Goal: Complete application form: Complete application form

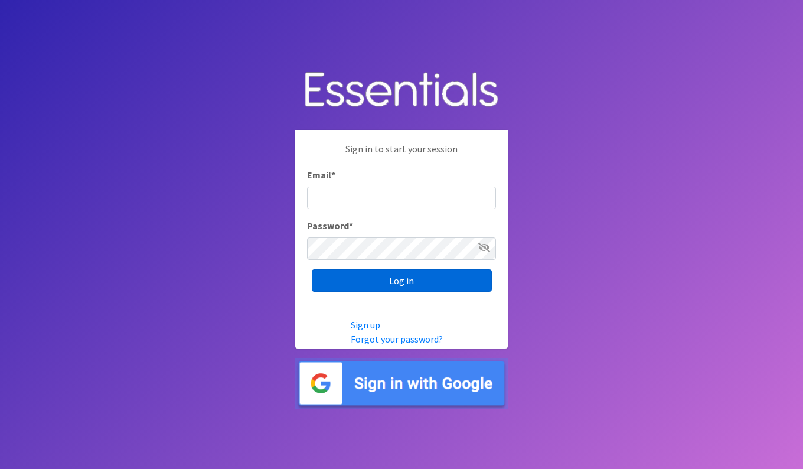
type input "[EMAIL_ADDRESS][DOMAIN_NAME]"
click at [421, 281] on input "Log in" at bounding box center [402, 280] width 180 height 22
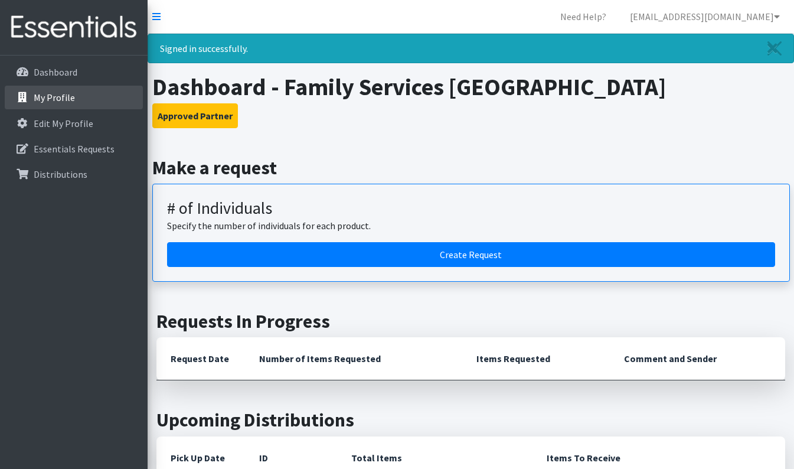
click at [78, 90] on link "My Profile" at bounding box center [74, 98] width 138 height 24
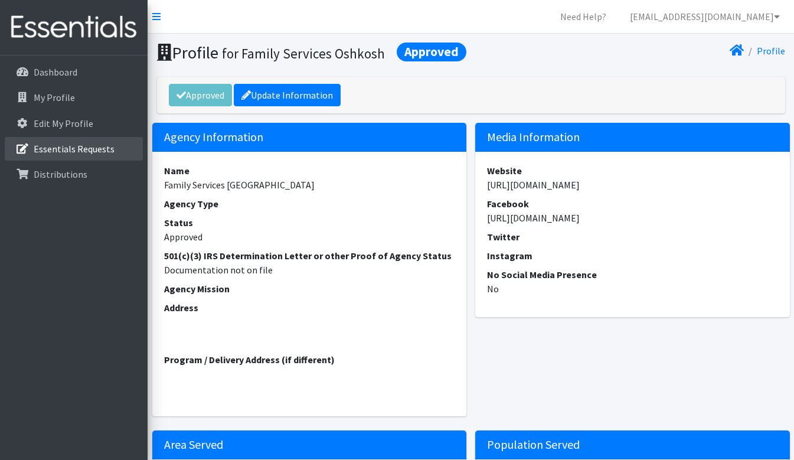
click at [65, 145] on p "Essentials Requests" at bounding box center [74, 149] width 81 height 12
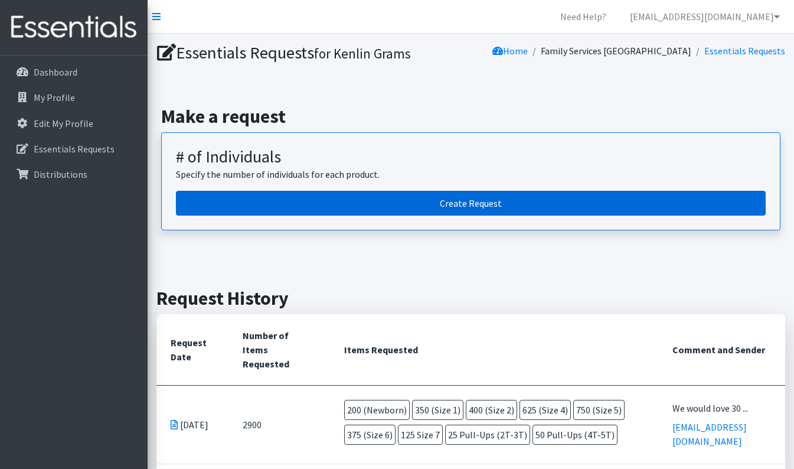
drag, startPoint x: 498, startPoint y: 206, endPoint x: 481, endPoint y: 205, distance: 16.5
click at [497, 206] on link "Create Request" at bounding box center [471, 203] width 590 height 25
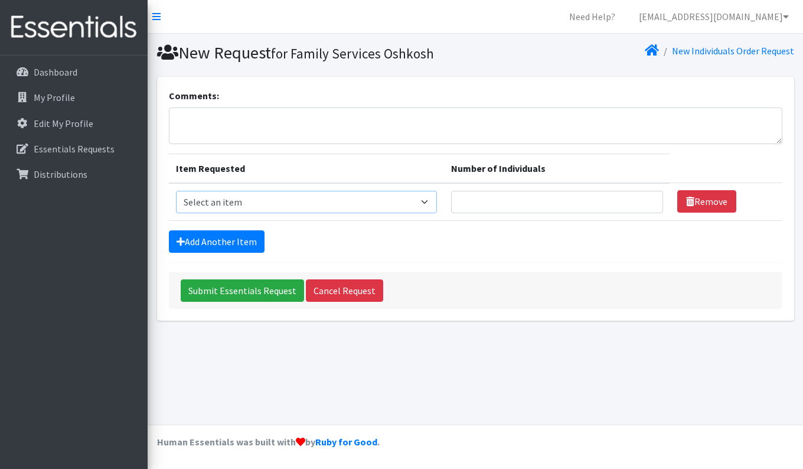
click at [431, 201] on select "Select an item (Newborn) (Preemie) (Size 1) (Size 2) (Size 3) (Size 4) (Size 5)…" at bounding box center [306, 202] width 261 height 22
select select "14508"
click at [176, 191] on select "Select an item (Newborn) (Preemie) (Size 1) (Size 2) (Size 3) (Size 4) (Size 5)…" at bounding box center [306, 202] width 261 height 22
click at [505, 202] on input "Number of Individuals" at bounding box center [557, 202] width 212 height 22
type input "1"
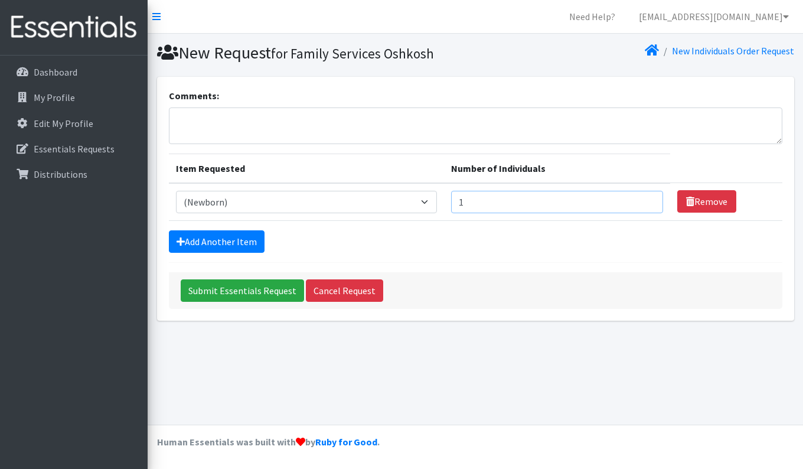
click at [645, 202] on input "1" at bounding box center [557, 202] width 212 height 22
click at [634, 199] on input "Number of Individuals" at bounding box center [557, 202] width 212 height 22
type input "1"
click at [645, 198] on input "1" at bounding box center [557, 202] width 212 height 22
click at [432, 205] on select "Select an item (Newborn) (Preemie) (Size 1) (Size 2) (Size 3) (Size 4) (Size 5)…" at bounding box center [306, 202] width 261 height 22
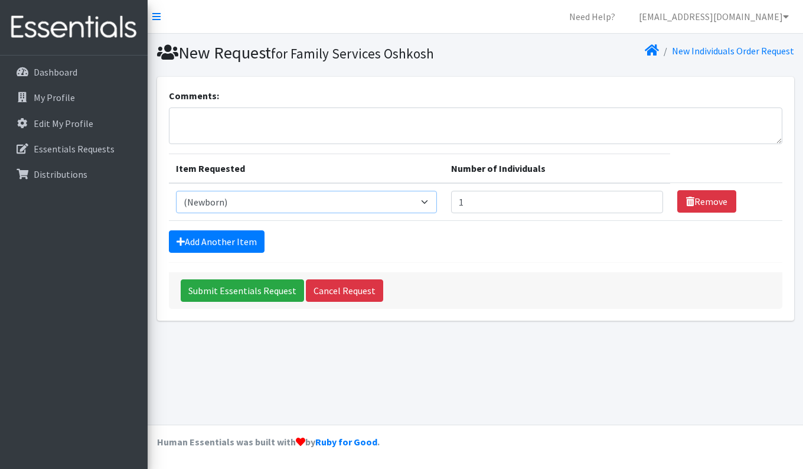
select select "14509"
click at [176, 191] on select "Select an item (Newborn) (Preemie) (Size 1) (Size 2) (Size 3) (Size 4) (Size 5)…" at bounding box center [306, 202] width 261 height 22
click at [650, 200] on input "1" at bounding box center [557, 202] width 212 height 22
type input "2"
click at [646, 199] on input "2" at bounding box center [557, 202] width 212 height 22
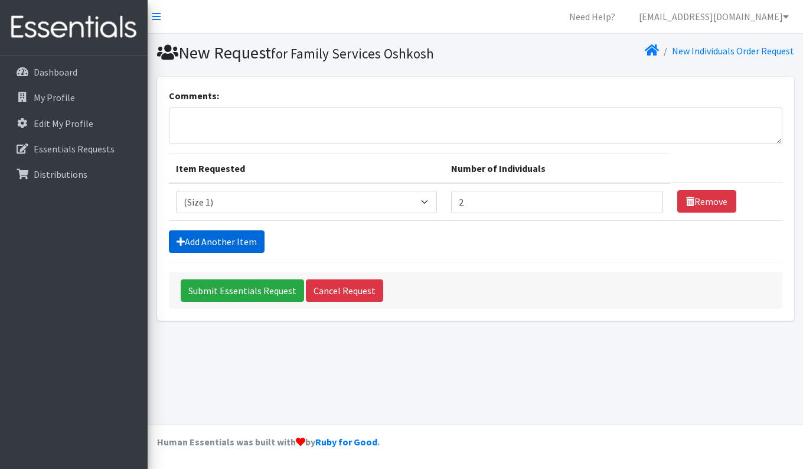
click at [240, 237] on link "Add Another Item" at bounding box center [217, 241] width 96 height 22
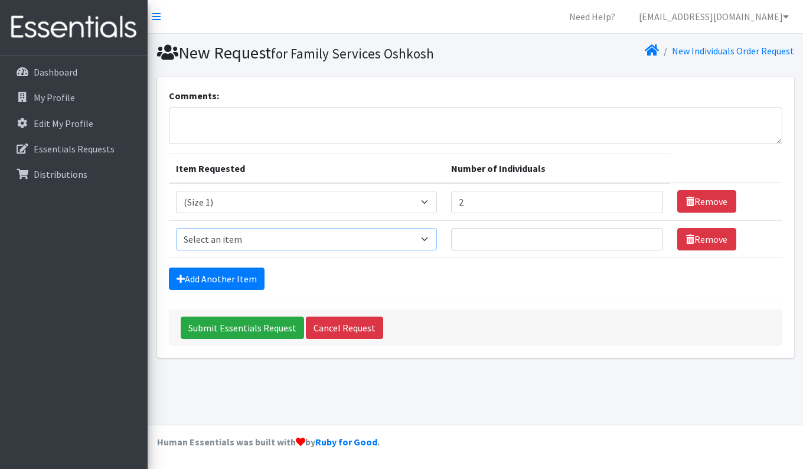
click at [408, 239] on select "Select an item (Newborn) (Preemie) (Size 1) (Size 2) (Size 3) (Size 4) (Size 5)…" at bounding box center [306, 239] width 261 height 22
select select "14510"
click at [176, 228] on select "Select an item (Newborn) (Preemie) (Size 1) (Size 2) (Size 3) (Size 4) (Size 5)…" at bounding box center [306, 239] width 261 height 22
click at [633, 238] on input "Number of Individuals" at bounding box center [557, 239] width 212 height 22
type input "4"
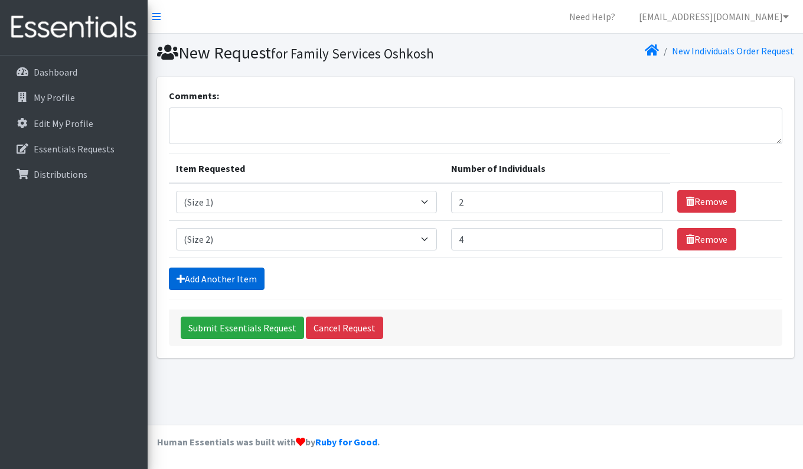
click at [247, 277] on link "Add Another Item" at bounding box center [217, 278] width 96 height 22
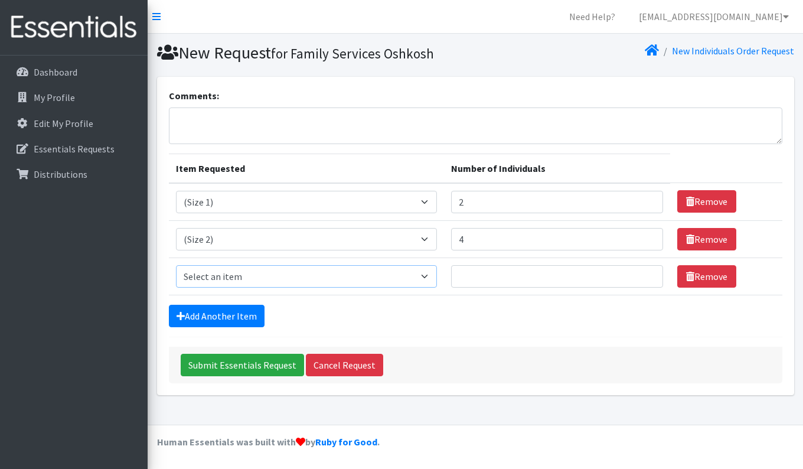
click at [264, 274] on select "Select an item (Newborn) (Preemie) (Size 1) (Size 2) (Size 3) (Size 4) (Size 5)…" at bounding box center [306, 276] width 261 height 22
select select "14507"
click at [176, 265] on select "Select an item (Newborn) (Preemie) (Size 1) (Size 2) (Size 3) (Size 4) (Size 5)…" at bounding box center [306, 276] width 261 height 22
click at [627, 273] on input "Number of Individuals" at bounding box center [557, 276] width 212 height 22
click at [651, 279] on input "Number of Individuals" at bounding box center [557, 276] width 212 height 22
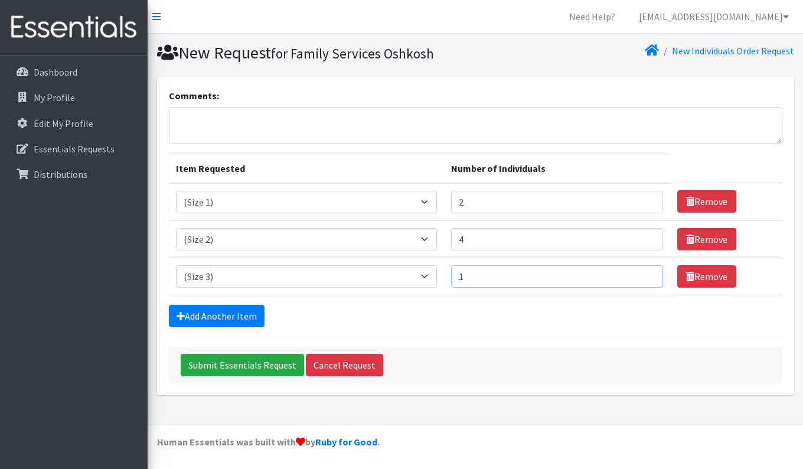
click at [646, 276] on input "1" at bounding box center [557, 276] width 212 height 22
click at [643, 271] on input "2" at bounding box center [557, 276] width 212 height 22
click at [643, 271] on input "3" at bounding box center [557, 276] width 212 height 22
click at [643, 271] on input "4" at bounding box center [557, 276] width 212 height 22
click at [643, 271] on input "5" at bounding box center [557, 276] width 212 height 22
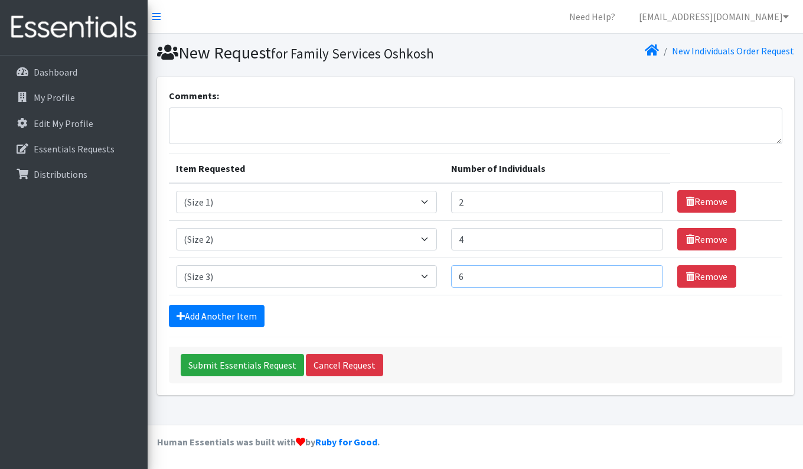
click at [643, 271] on input "6" at bounding box center [557, 276] width 212 height 22
click at [643, 271] on input "7" at bounding box center [557, 276] width 212 height 22
type input "8"
click at [643, 271] on input "8" at bounding box center [557, 276] width 212 height 22
click at [234, 310] on link "Add Another Item" at bounding box center [217, 316] width 96 height 22
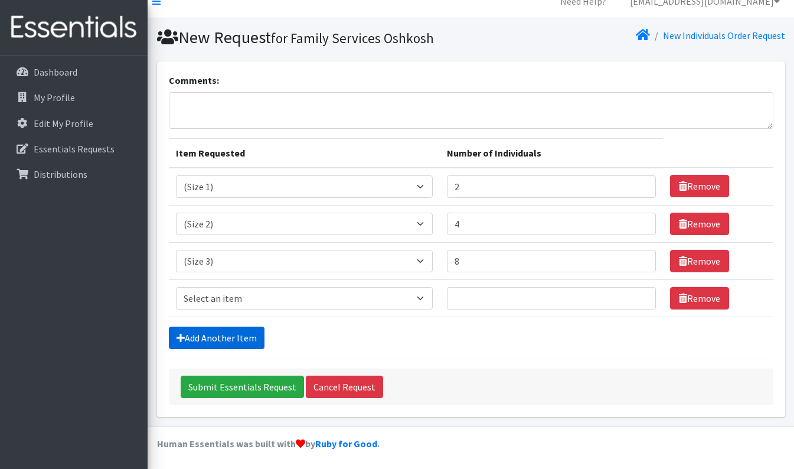
scroll to position [17, 0]
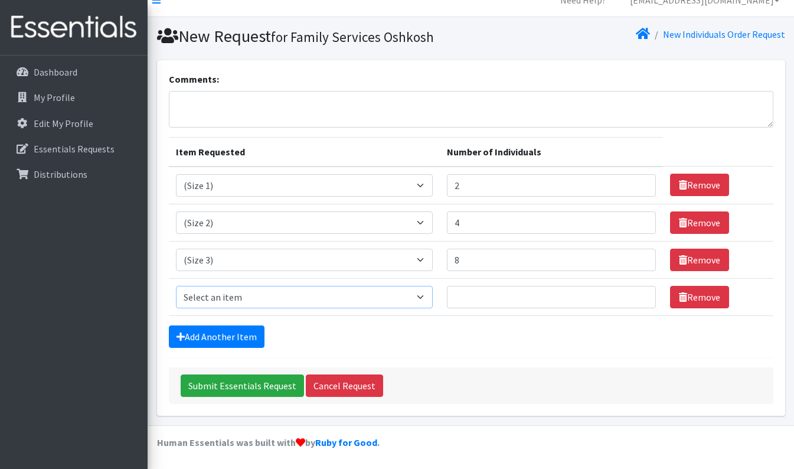
click at [407, 299] on select "Select an item (Newborn) (Preemie) (Size 1) (Size 2) (Size 3) (Size 4) (Size 5)…" at bounding box center [304, 297] width 257 height 22
select select "14512"
click at [176, 286] on select "Select an item (Newborn) (Preemie) (Size 1) (Size 2) (Size 3) (Size 4) (Size 5)…" at bounding box center [304, 297] width 257 height 22
click at [635, 289] on input "Number of Individuals" at bounding box center [551, 297] width 209 height 22
type input "14"
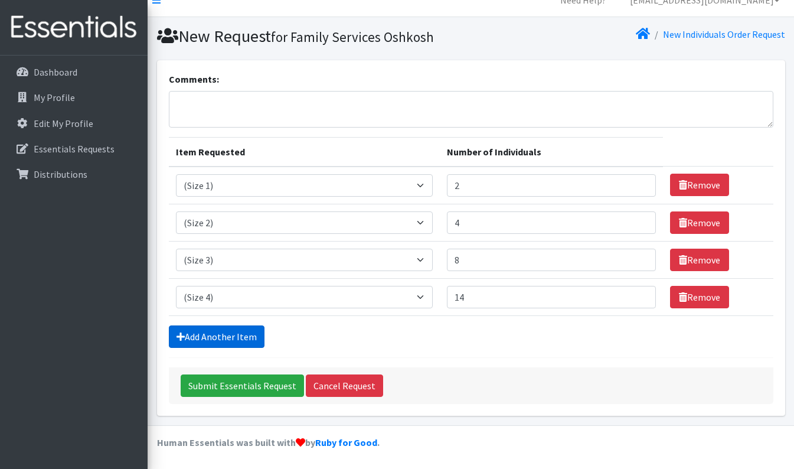
click at [246, 332] on link "Add Another Item" at bounding box center [217, 336] width 96 height 22
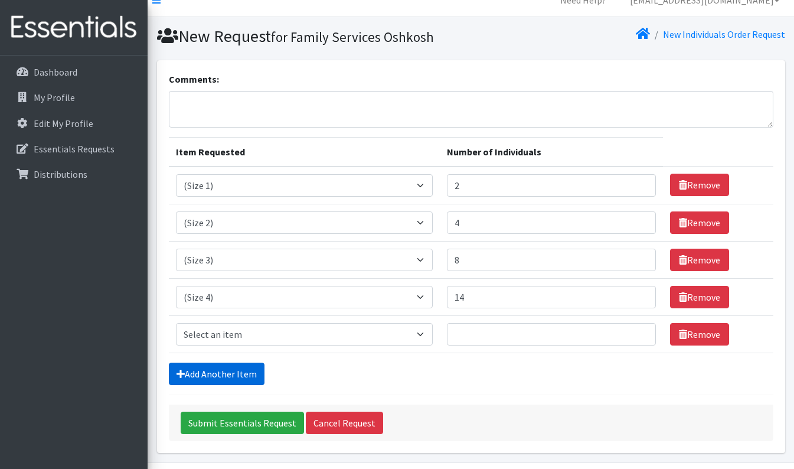
scroll to position [54, 0]
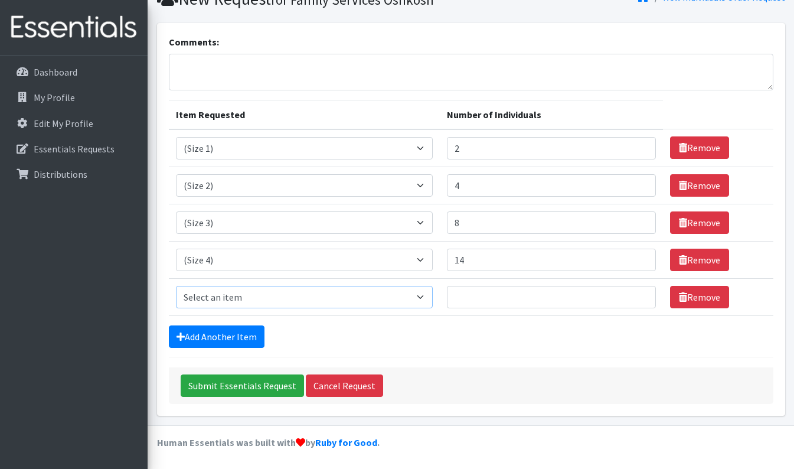
click at [328, 299] on select "Select an item (Newborn) (Preemie) (Size 1) (Size 2) (Size 3) (Size 4) (Size 5)…" at bounding box center [304, 297] width 257 height 22
select select "14488"
click at [176, 286] on select "Select an item (Newborn) (Preemie) (Size 1) (Size 2) (Size 3) (Size 4) (Size 5)…" at bounding box center [304, 297] width 257 height 22
click at [564, 293] on input "Number of Individuals" at bounding box center [551, 297] width 209 height 22
type input "20"
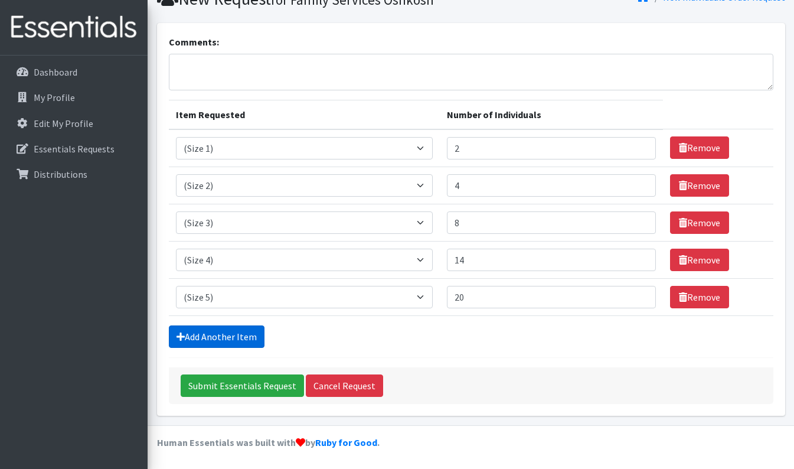
click at [238, 332] on link "Add Another Item" at bounding box center [217, 336] width 96 height 22
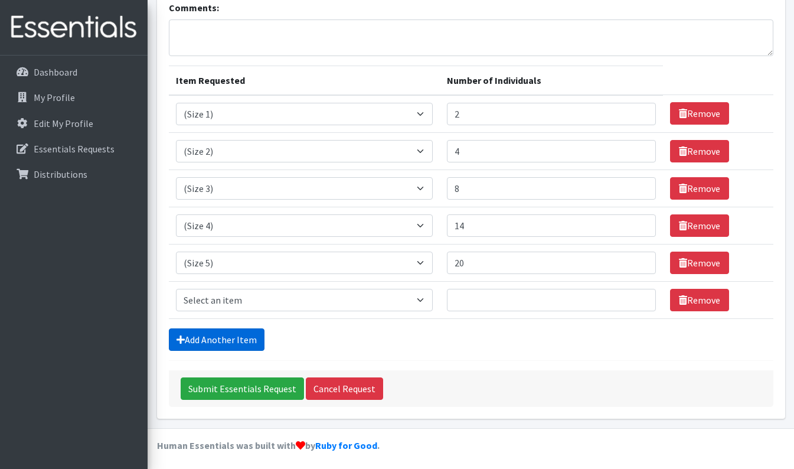
scroll to position [91, 0]
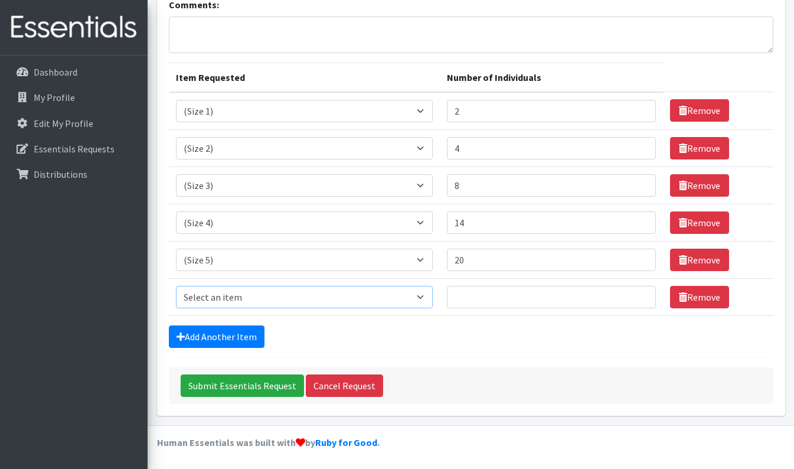
click at [414, 294] on select "Select an item (Newborn) (Preemie) (Size 1) (Size 2) (Size 3) (Size 4) (Size 5)…" at bounding box center [304, 297] width 257 height 22
select select "14491"
click at [176, 286] on select "Select an item (Newborn) (Preemie) (Size 1) (Size 2) (Size 3) (Size 4) (Size 5)…" at bounding box center [304, 297] width 257 height 22
click at [606, 294] on input "Number of Individuals" at bounding box center [551, 297] width 209 height 22
type input "8"
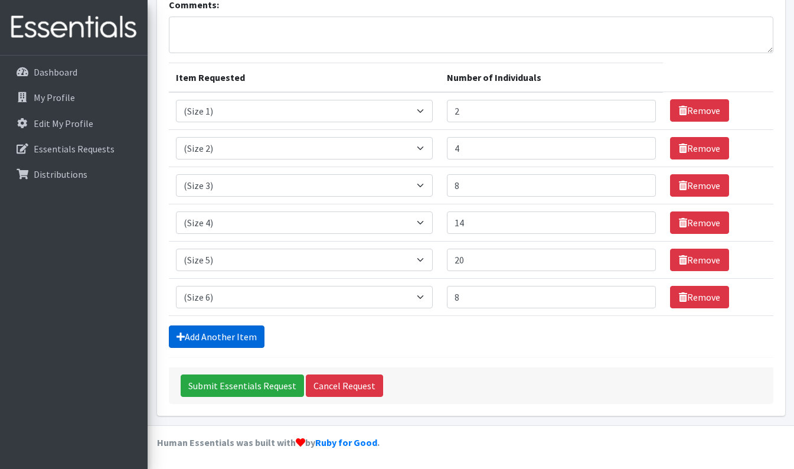
click at [220, 332] on link "Add Another Item" at bounding box center [217, 336] width 96 height 22
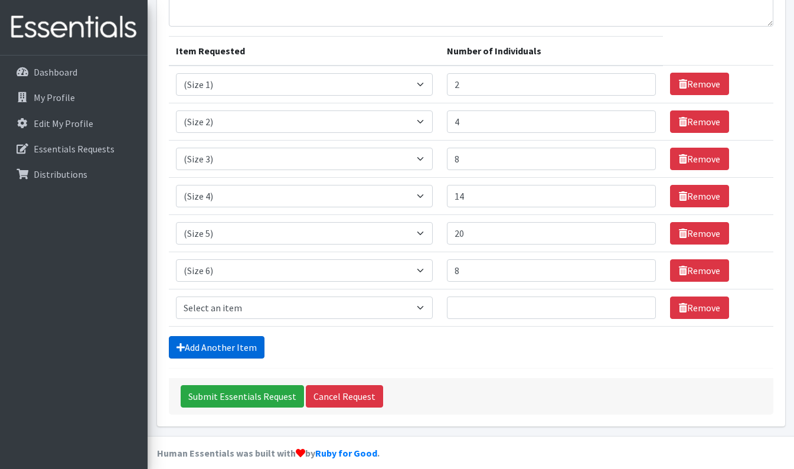
scroll to position [128, 0]
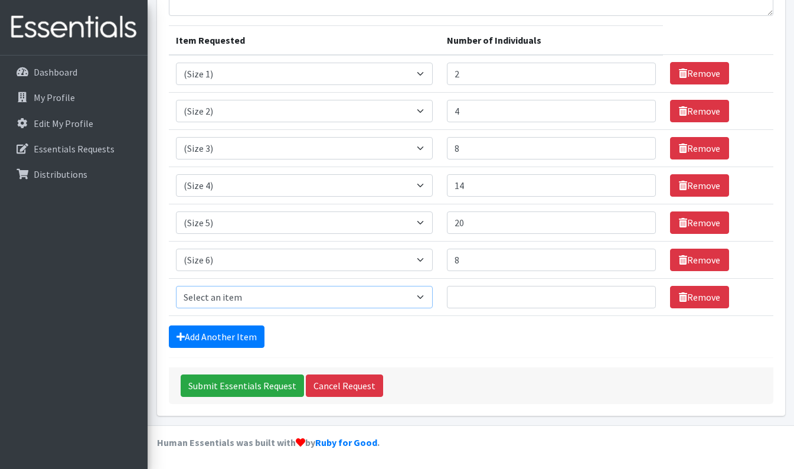
click at [336, 298] on select "Select an item (Newborn) (Preemie) (Size 1) (Size 2) (Size 3) (Size 4) (Size 5)…" at bounding box center [304, 297] width 257 height 22
select select "14953"
click at [176, 286] on select "Select an item (Newborn) (Preemie) (Size 1) (Size 2) (Size 3) (Size 4) (Size 5)…" at bounding box center [304, 297] width 257 height 22
click at [598, 293] on input "Number of Individuals" at bounding box center [551, 297] width 209 height 22
type input "4"
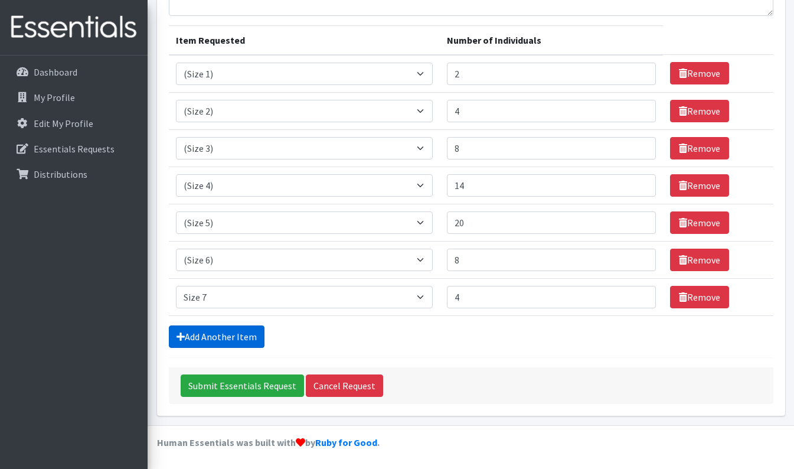
click at [249, 332] on link "Add Another Item" at bounding box center [217, 336] width 96 height 22
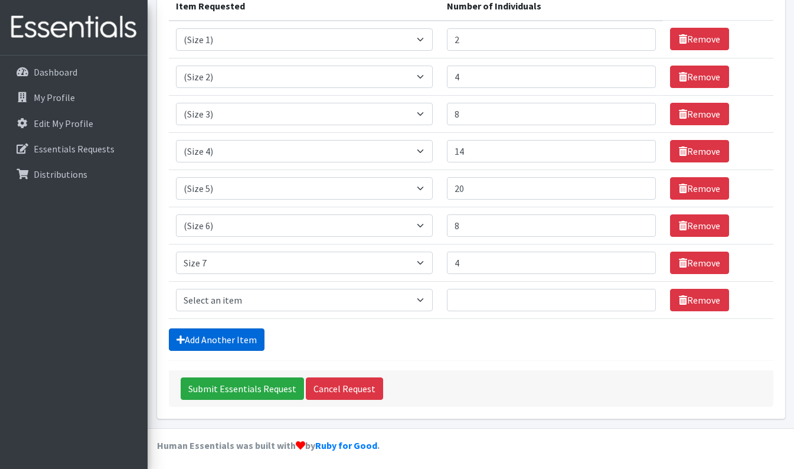
scroll to position [165, 0]
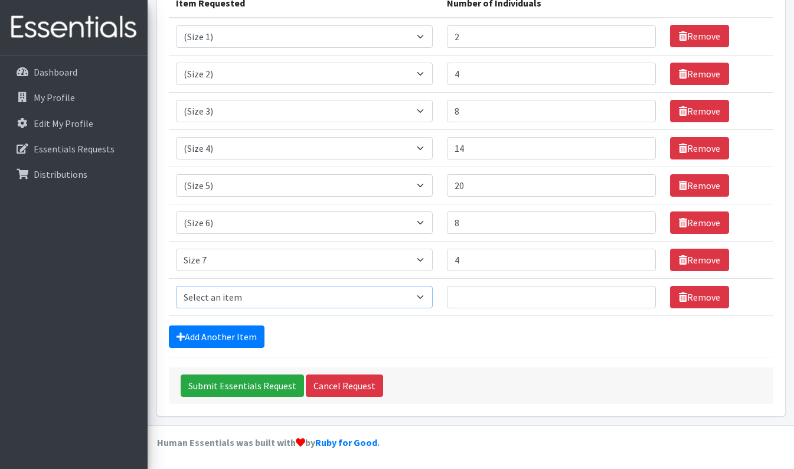
click at [317, 291] on select "Select an item (Newborn) (Preemie) (Size 1) (Size 2) (Size 3) (Size 4) (Size 5)…" at bounding box center [304, 297] width 257 height 22
select select "14495"
click at [176, 286] on select "Select an item (Newborn) (Preemie) (Size 1) (Size 2) (Size 3) (Size 4) (Size 5)…" at bounding box center [304, 297] width 257 height 22
click at [577, 296] on input "Number of Individuals" at bounding box center [551, 297] width 209 height 22
type input "4"
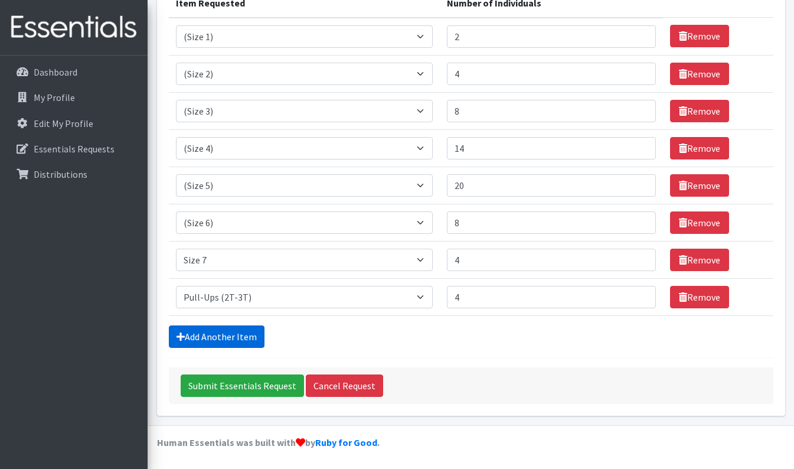
click at [231, 326] on link "Add Another Item" at bounding box center [217, 336] width 96 height 22
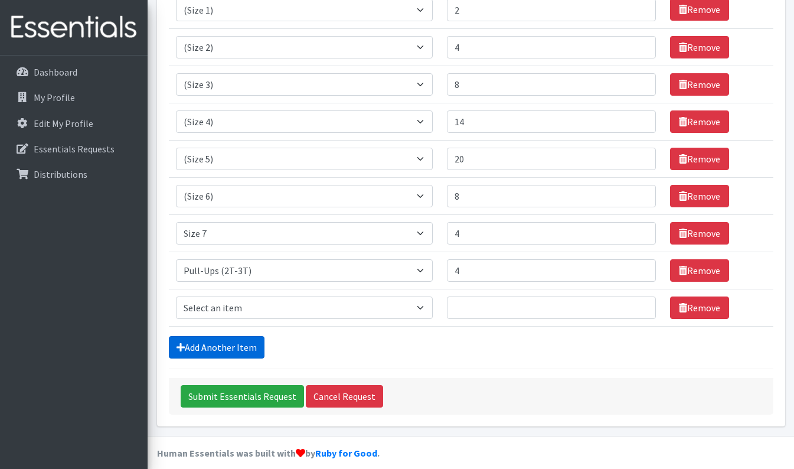
scroll to position [202, 0]
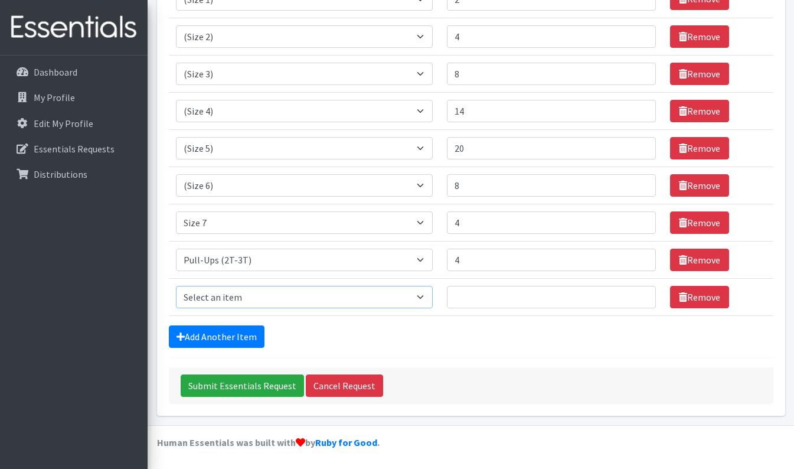
click at [381, 294] on select "Select an item (Newborn) (Preemie) (Size 1) (Size 2) (Size 3) (Size 4) (Size 5)…" at bounding box center [304, 297] width 257 height 22
select select "14494"
click at [176, 286] on select "Select an item (Newborn) (Preemie) (Size 1) (Size 2) (Size 3) (Size 4) (Size 5)…" at bounding box center [304, 297] width 257 height 22
click at [512, 297] on input "Number of Individuals" at bounding box center [551, 297] width 209 height 22
type input "4"
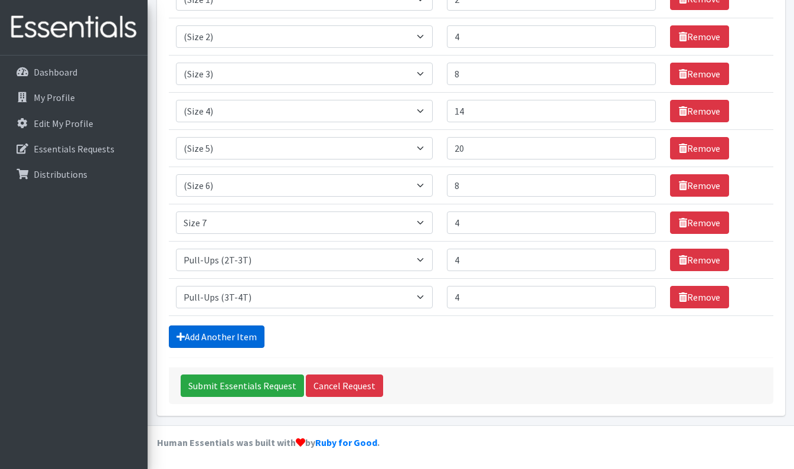
click at [244, 336] on link "Add Another Item" at bounding box center [217, 336] width 96 height 22
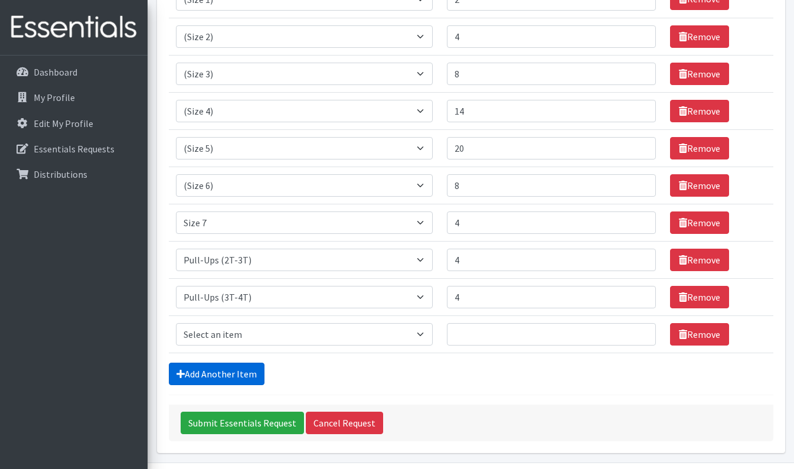
scroll to position [240, 0]
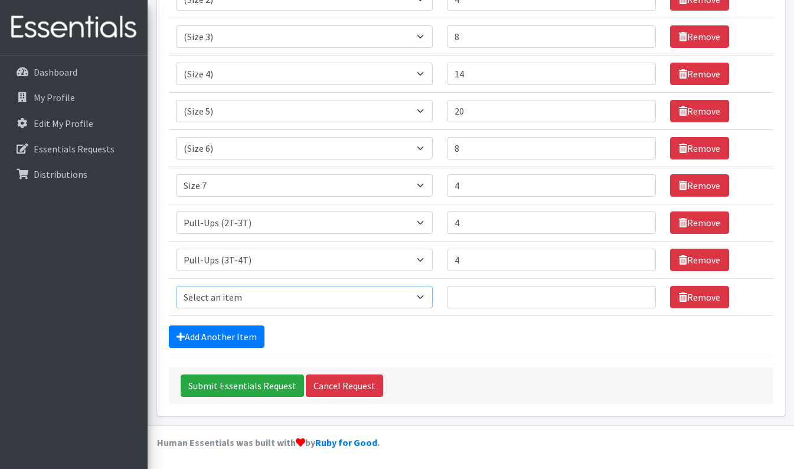
click at [424, 296] on select "Select an item (Newborn) (Preemie) (Size 1) (Size 2) (Size 3) (Size 4) (Size 5)…" at bounding box center [304, 297] width 257 height 22
click at [433, 362] on form "Comments: Item Requested Number of Individuals Item Requested Select an item (N…" at bounding box center [471, 126] width 604 height 555
click at [427, 293] on select "Select an item (Newborn) (Preemie) (Size 1) (Size 2) (Size 3) (Size 4) (Size 5)…" at bounding box center [304, 297] width 257 height 22
click at [176, 286] on select "Select an item (Newborn) (Preemie) (Size 1) (Size 2) (Size 3) (Size 4) (Size 5)…" at bounding box center [304, 297] width 257 height 22
click at [594, 329] on div "Add Another Item" at bounding box center [471, 336] width 604 height 22
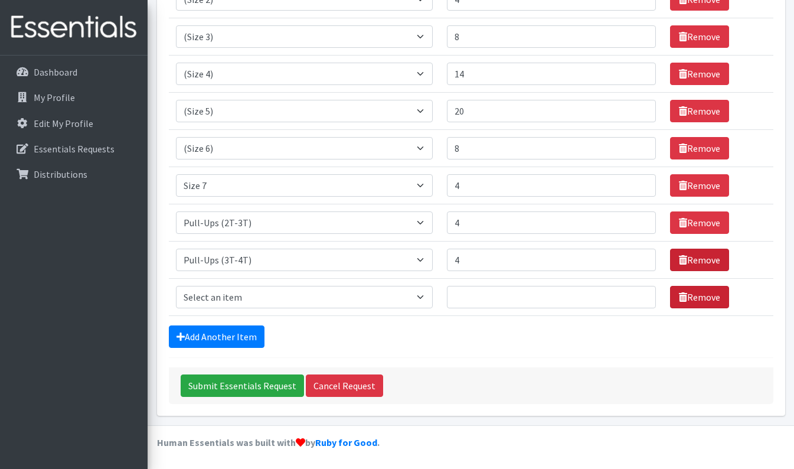
click at [701, 292] on link "Remove" at bounding box center [699, 297] width 59 height 22
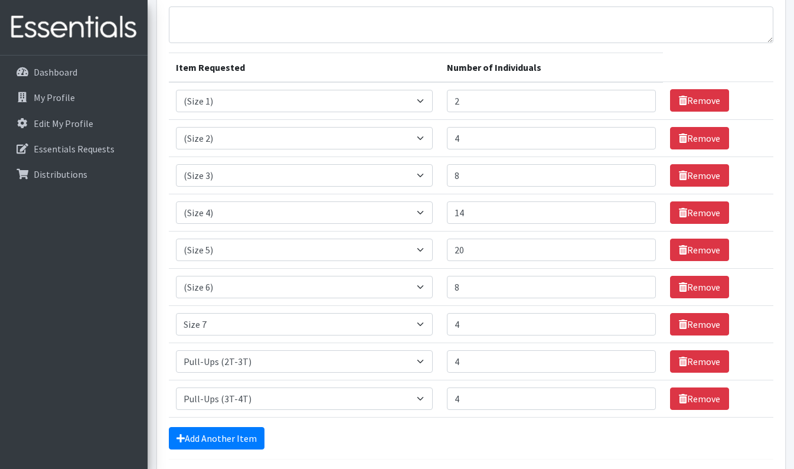
scroll to position [25, 0]
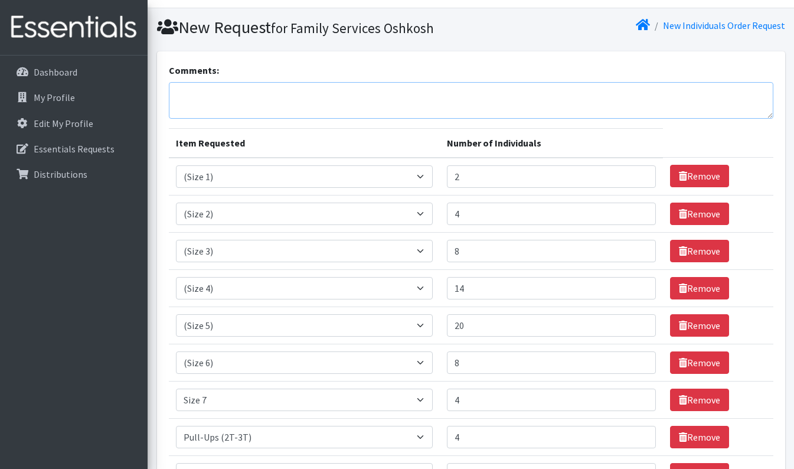
click at [456, 100] on textarea "Comments:" at bounding box center [471, 100] width 604 height 37
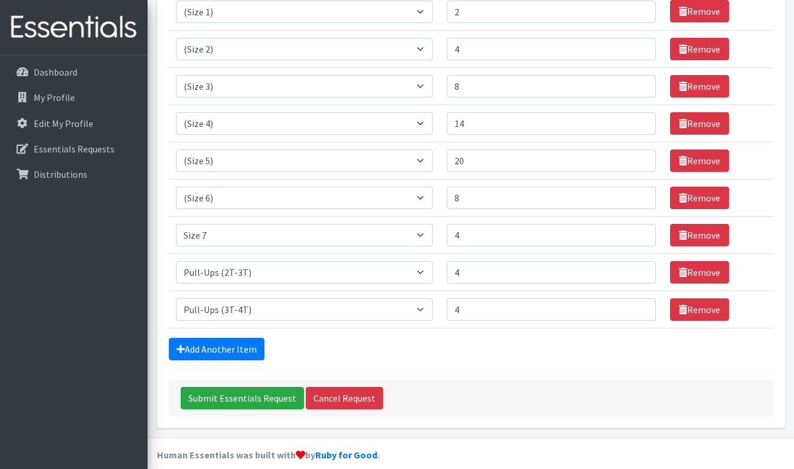
scroll to position [202, 0]
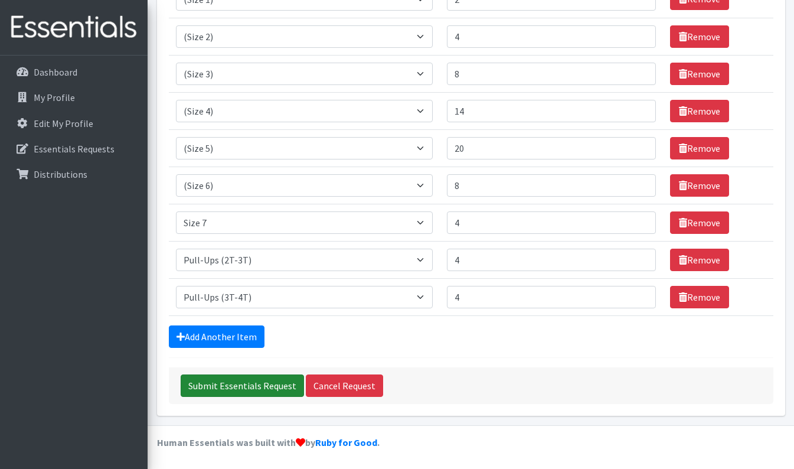
type textarea "If available, we would like 50 packages of baby wipes. Thank you!"
click at [251, 381] on input "Submit Essentials Request" at bounding box center [242, 385] width 123 height 22
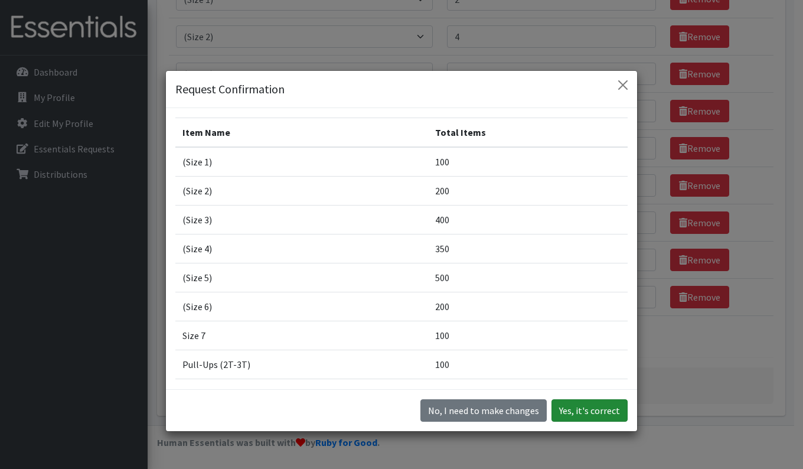
click at [605, 408] on button "Yes, it's correct" at bounding box center [589, 410] width 76 height 22
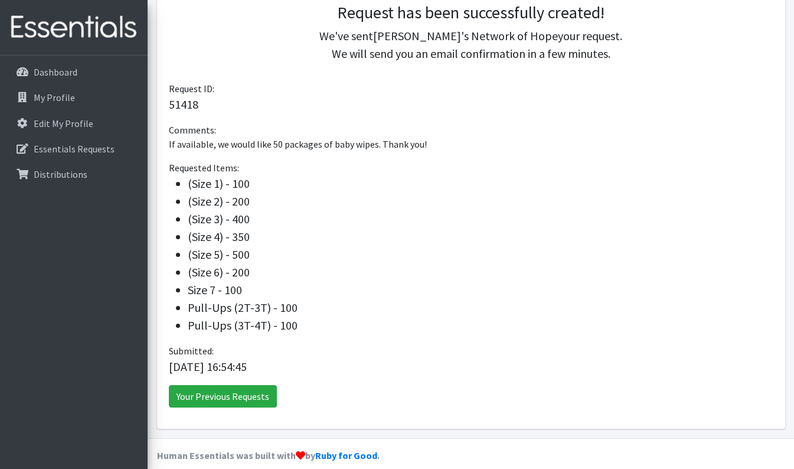
scroll to position [292, 0]
